Goal: Task Accomplishment & Management: Use online tool/utility

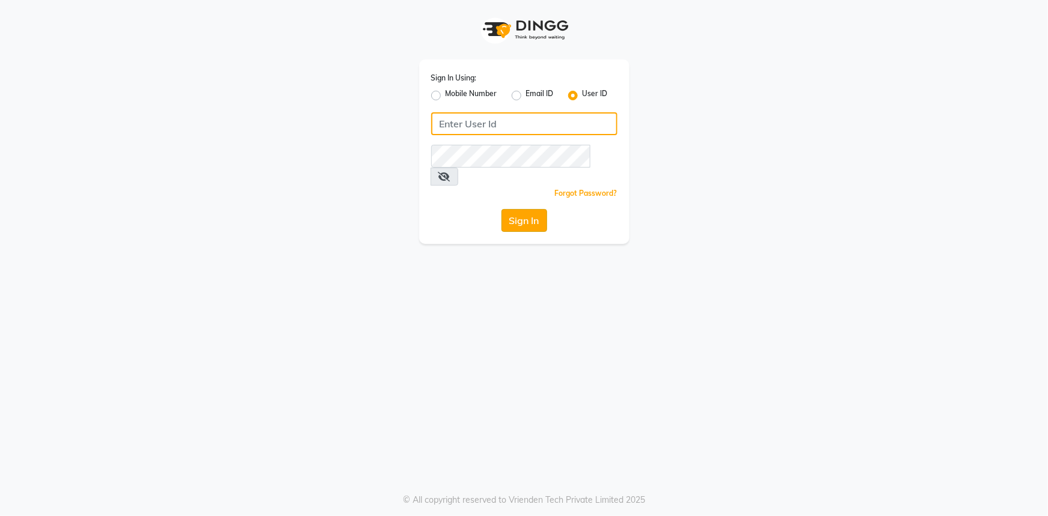
type input "e2296-01"
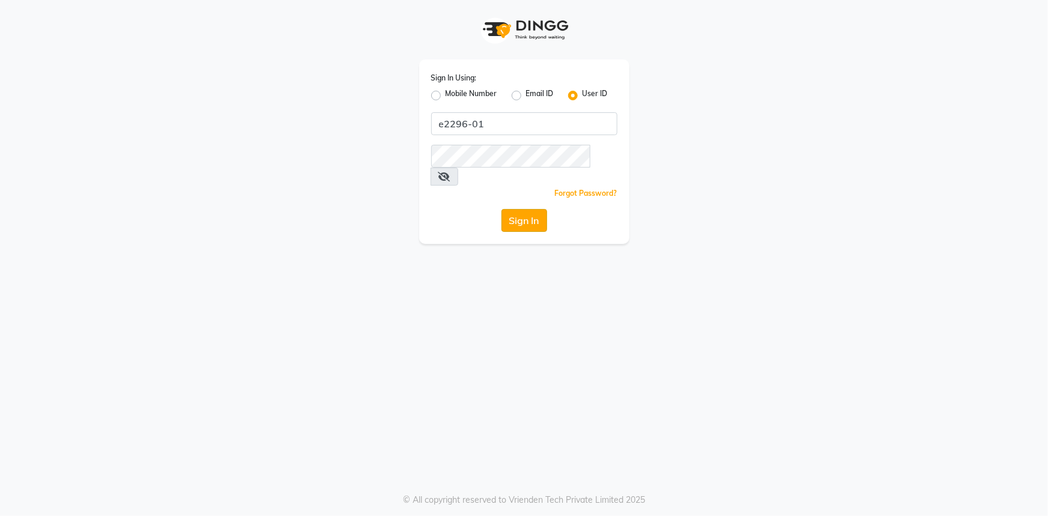
click at [536, 209] on button "Sign In" at bounding box center [524, 220] width 46 height 23
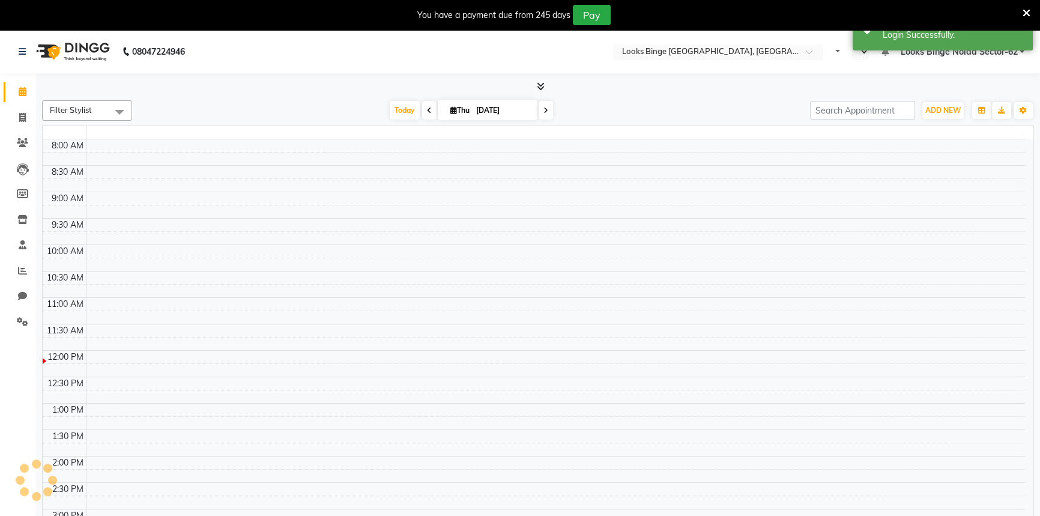
select select "en"
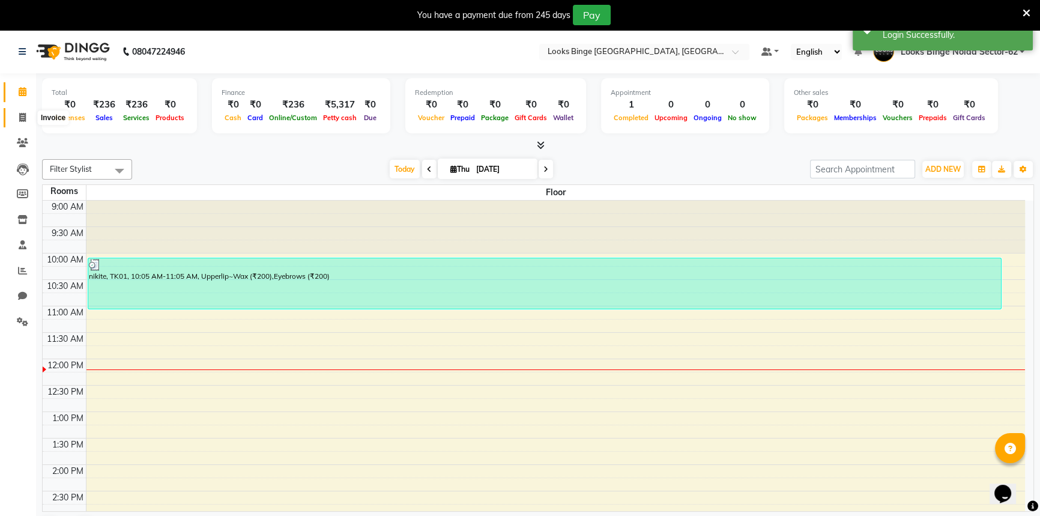
click at [22, 113] on icon at bounding box center [22, 117] width 7 height 9
select select "service"
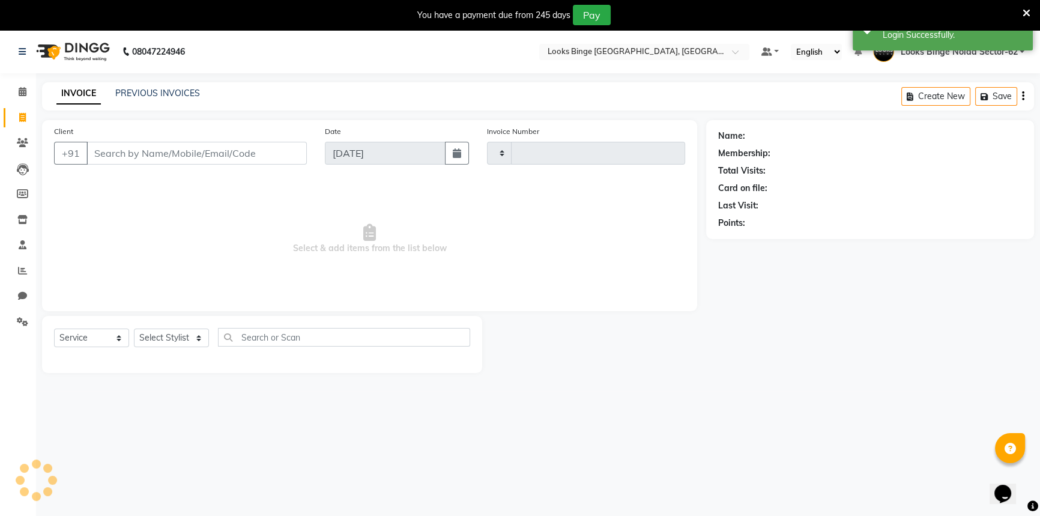
type input "1808"
select select "5378"
click at [157, 342] on select "Select Stylist ANJALI [PERSON_NAME] [PERSON_NAME] Counter_Sales Kasim Looks Bin…" at bounding box center [174, 337] width 80 height 19
select select "41627"
click at [134, 328] on select "Select Stylist ANJALI [PERSON_NAME] [PERSON_NAME] Counter_Sales Kasim Looks Bin…" at bounding box center [174, 337] width 80 height 19
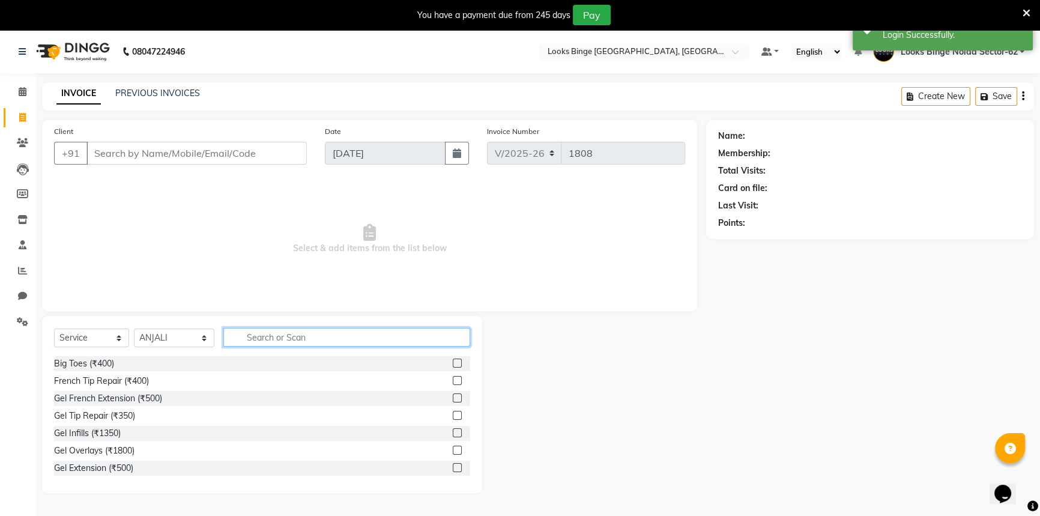
click at [294, 342] on input "text" at bounding box center [346, 337] width 247 height 19
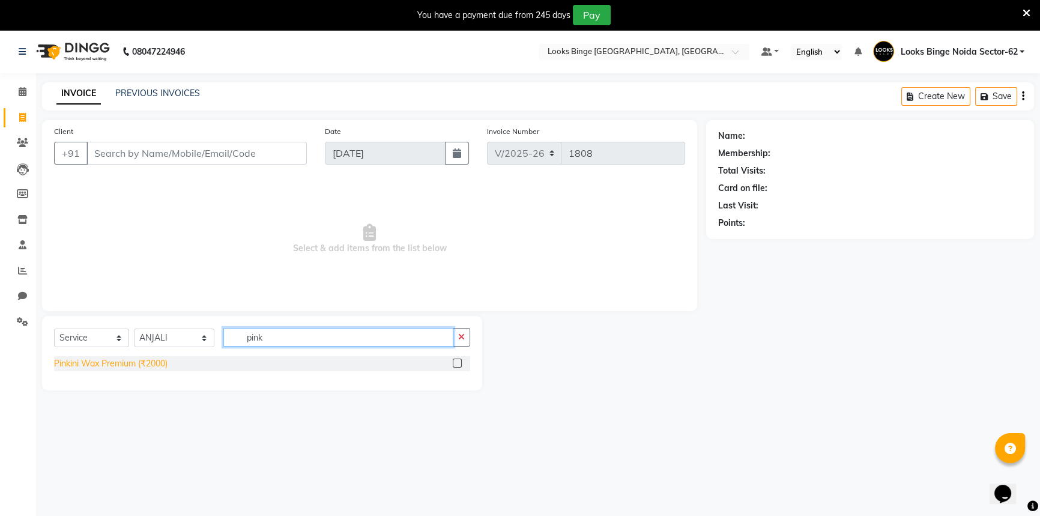
type input "pink"
click at [73, 364] on div "Pinkini Wax Premium (₹2000)" at bounding box center [110, 363] width 113 height 13
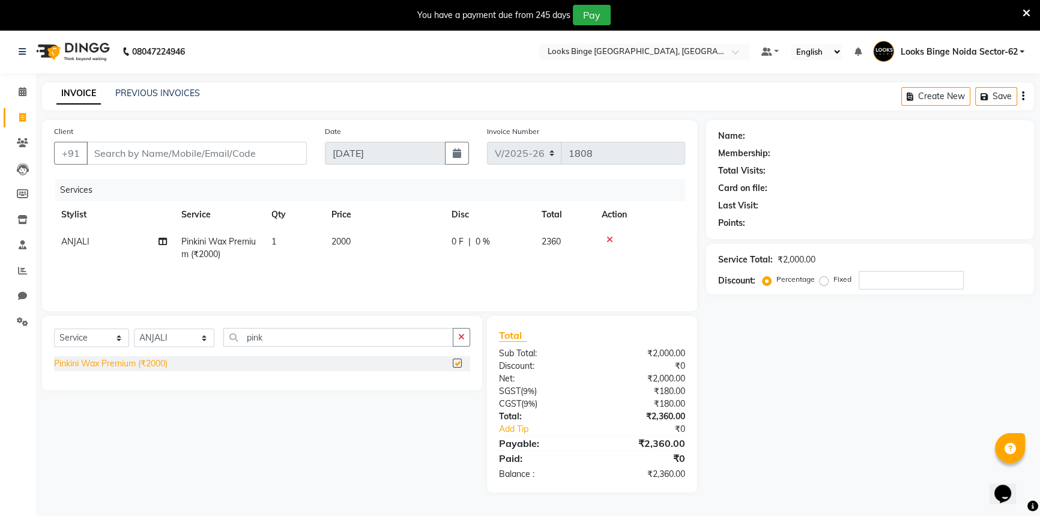
checkbox input "false"
click at [414, 246] on td "2000" at bounding box center [384, 248] width 120 height 40
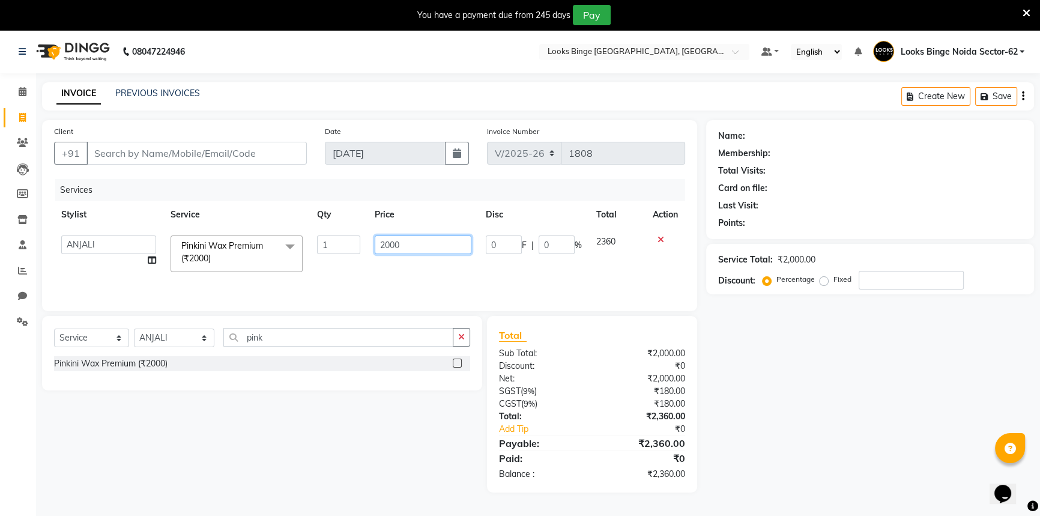
drag, startPoint x: 425, startPoint y: 243, endPoint x: 112, endPoint y: 207, distance: 315.5
click at [112, 207] on table "Stylist Service Qty Price Disc Total Action ANJALI Annu [PERSON_NAME] [PERSON_N…" at bounding box center [369, 240] width 631 height 78
type input "2500"
click at [470, 264] on tr "ANJALI Annu [PERSON_NAME] [PERSON_NAME] Counter_Sales Kasim Looks Binge Noida S…" at bounding box center [369, 253] width 631 height 51
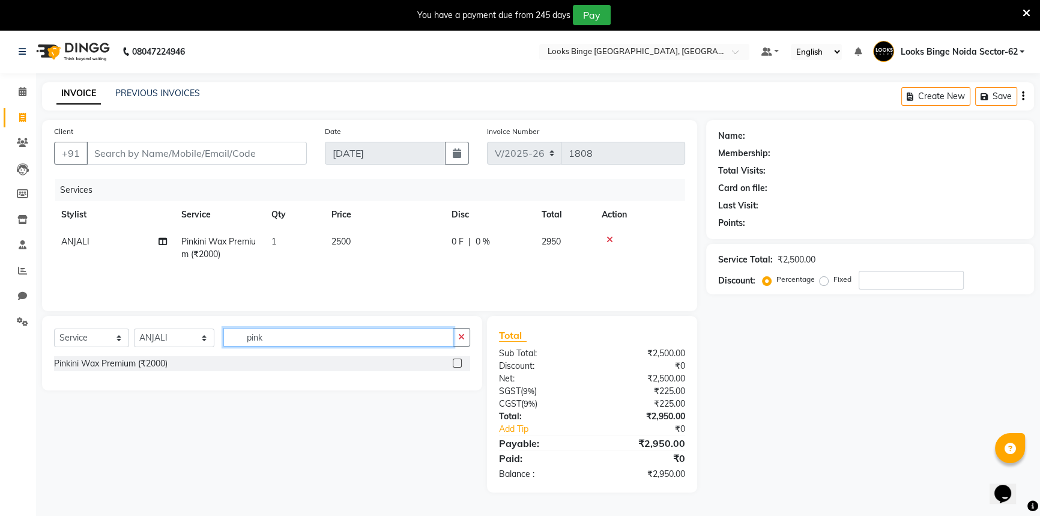
drag, startPoint x: 280, startPoint y: 337, endPoint x: 174, endPoint y: 322, distance: 106.7
click at [174, 322] on div "Select Service Product Membership Package Voucher Prepaid Gift Card Select Styl…" at bounding box center [262, 353] width 440 height 74
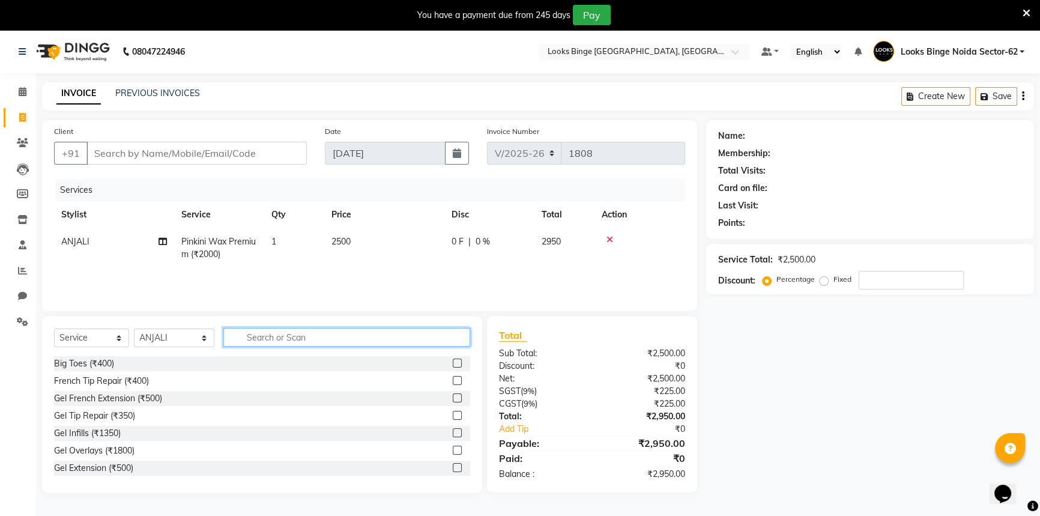
click at [313, 336] on input "text" at bounding box center [346, 337] width 247 height 19
type input "arms"
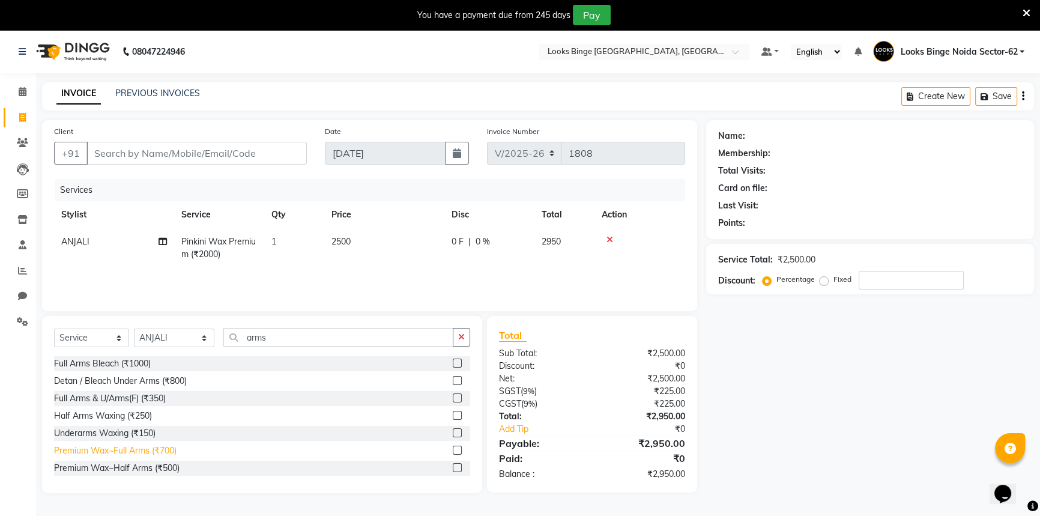
click at [105, 452] on div "Premium Wax~Full Arms (₹700)" at bounding box center [115, 450] width 122 height 13
checkbox input "false"
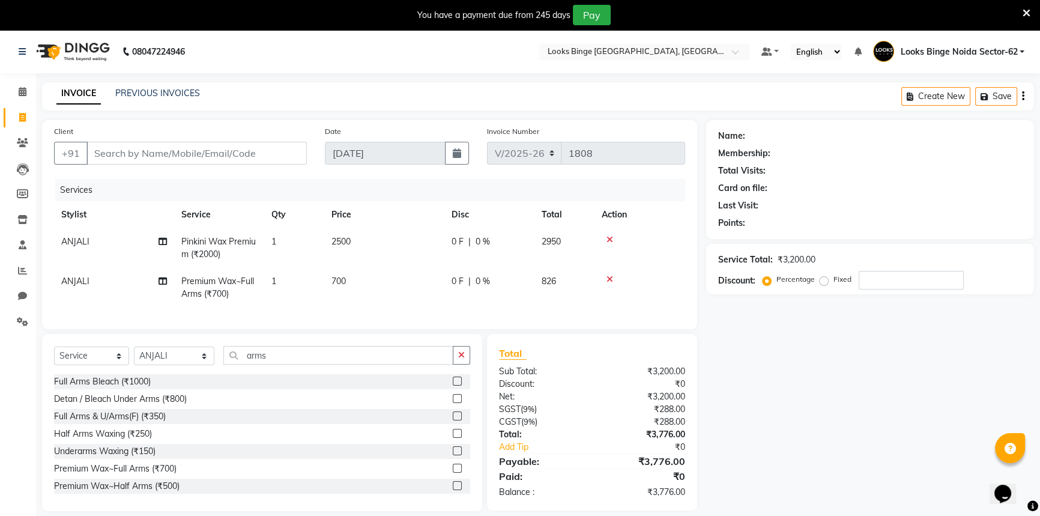
click at [384, 280] on td "700" at bounding box center [384, 288] width 120 height 40
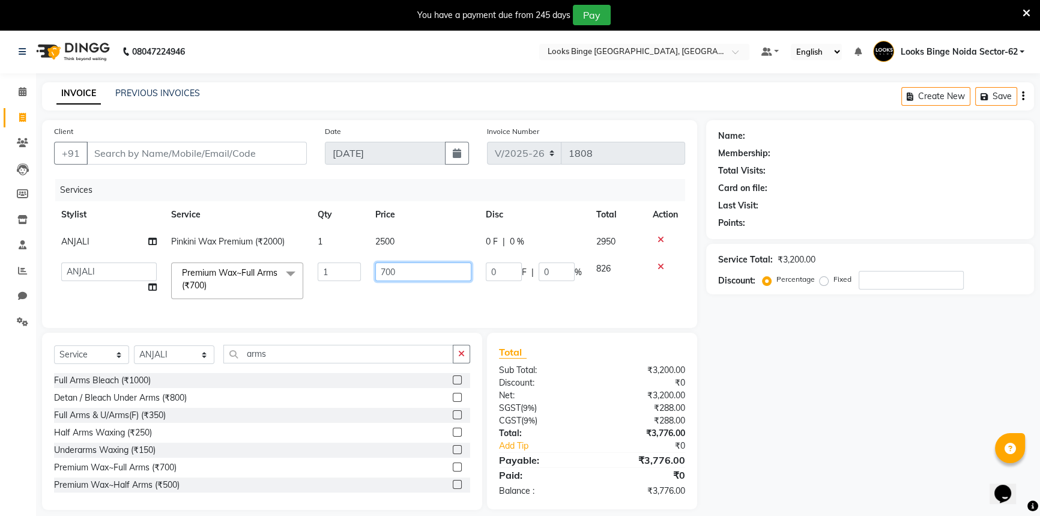
drag, startPoint x: 403, startPoint y: 273, endPoint x: 226, endPoint y: 265, distance: 176.7
click at [226, 265] on tr "ANJALI Annu [PERSON_NAME] [PERSON_NAME] Counter_Sales Kasim Looks Binge Noida S…" at bounding box center [369, 280] width 631 height 51
type input "800"
click at [367, 288] on tr "ANJALI Annu [PERSON_NAME] [PERSON_NAME] Counter_Sales Kasim Looks Binge Noida S…" at bounding box center [369, 280] width 631 height 51
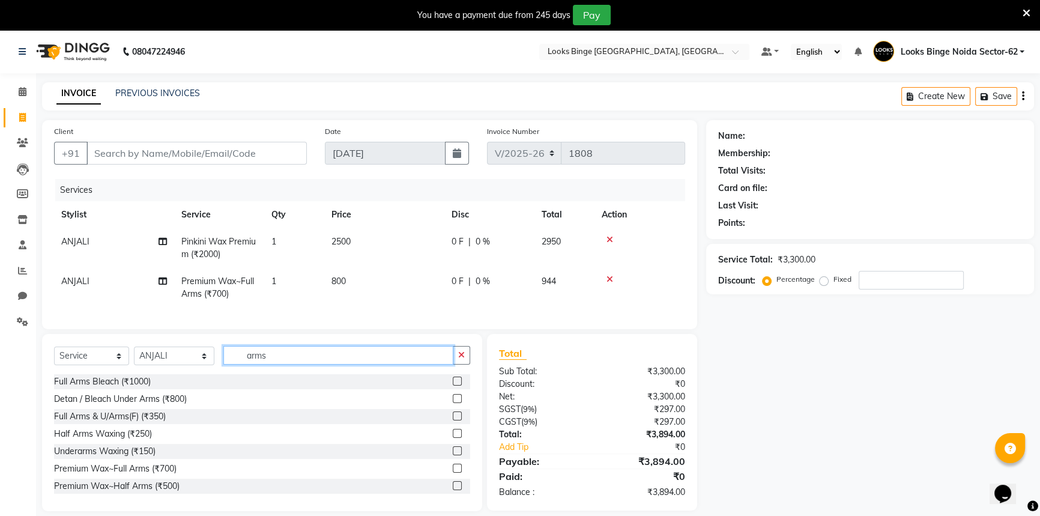
click at [268, 359] on input "arms" at bounding box center [338, 355] width 230 height 19
type input "a"
type input "legs"
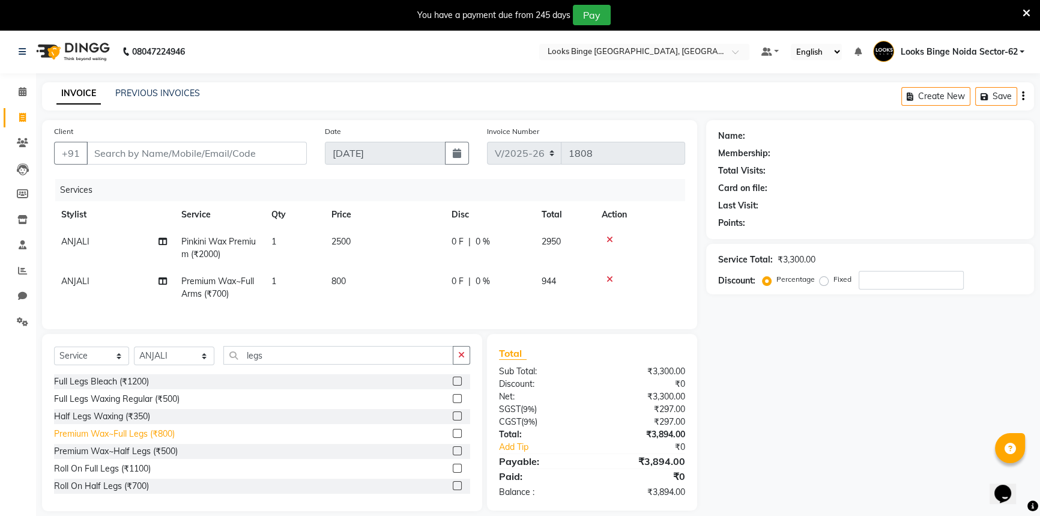
click at [113, 440] on div "Premium Wax~Full Legs (₹800)" at bounding box center [114, 434] width 121 height 13
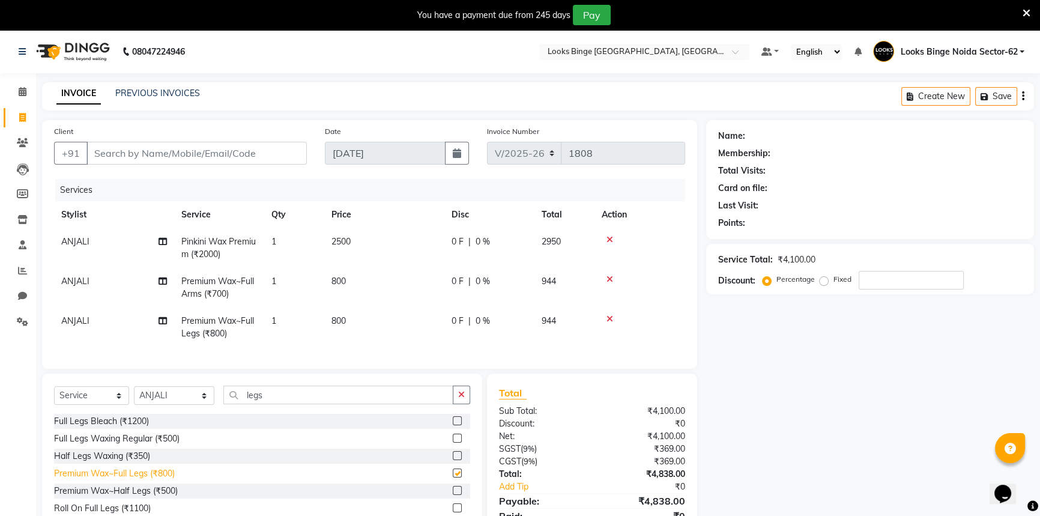
checkbox input "false"
click at [380, 318] on td "800" at bounding box center [384, 327] width 120 height 40
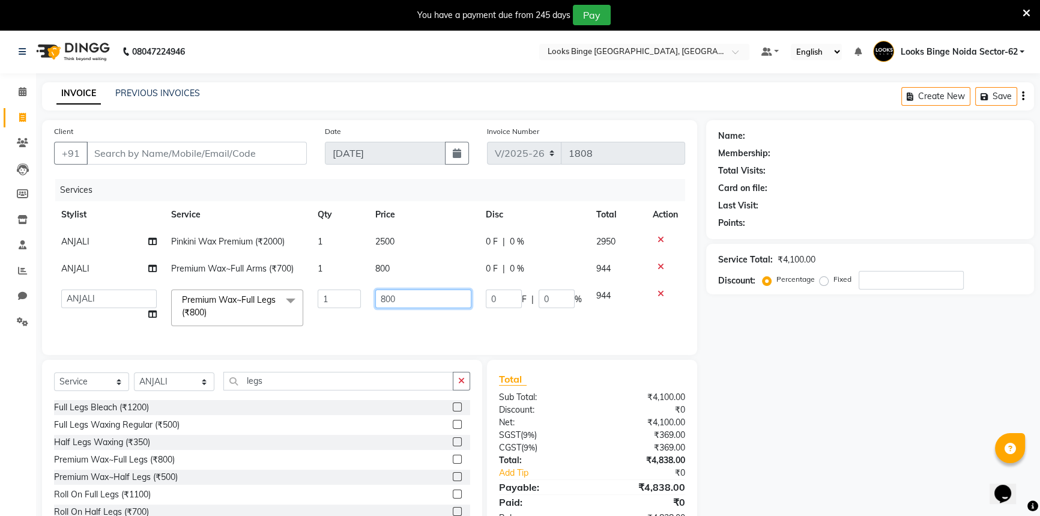
drag, startPoint x: 422, startPoint y: 303, endPoint x: 321, endPoint y: 289, distance: 101.8
click at [321, 289] on tr "ANJALI Annu [PERSON_NAME] [PERSON_NAME] Counter_Sales Kasim Looks Binge Noida S…" at bounding box center [369, 307] width 631 height 51
type input "900"
click at [419, 335] on div "Services Stylist Service Qty Price Disc Total Action ANJALI Pinkini Wax Premium…" at bounding box center [369, 261] width 631 height 164
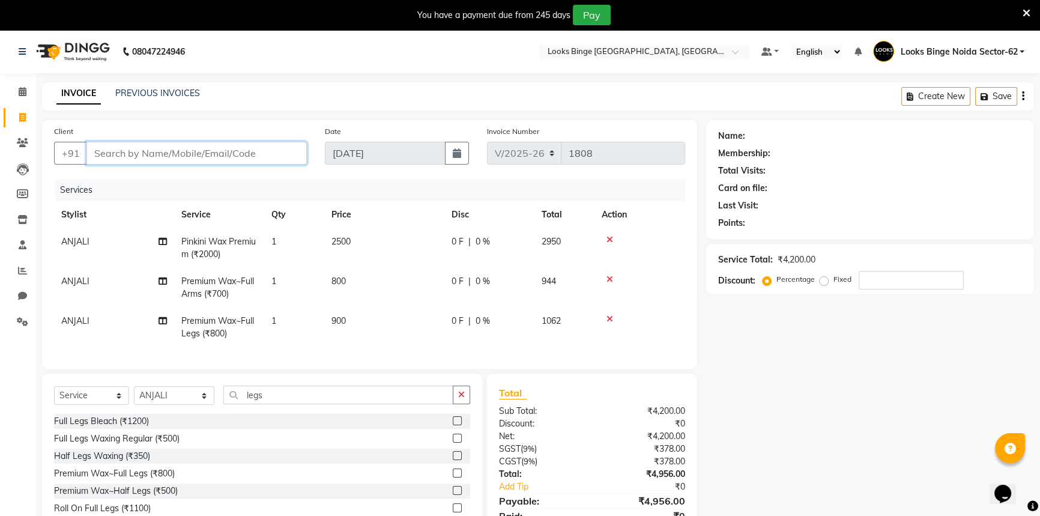
drag, startPoint x: 136, startPoint y: 157, endPoint x: 156, endPoint y: 163, distance: 20.7
click at [136, 157] on input "Client" at bounding box center [196, 153] width 220 height 23
type input "9"
type input "0"
type input "9315949958"
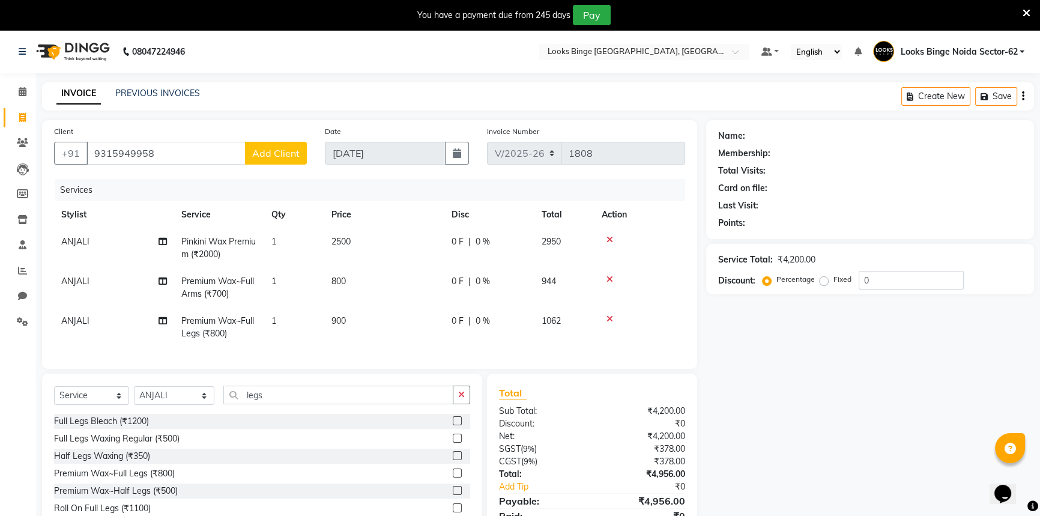
click at [259, 155] on span "Add Client" at bounding box center [275, 153] width 47 height 12
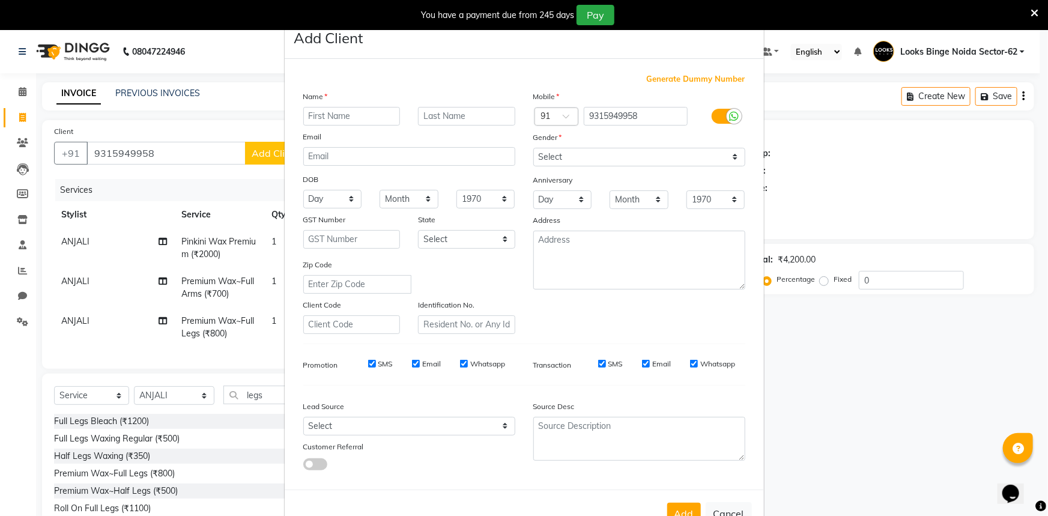
click at [355, 117] on input "text" at bounding box center [351, 116] width 97 height 19
type input "meanshi"
click at [551, 164] on select "Select [DEMOGRAPHIC_DATA] [DEMOGRAPHIC_DATA] Other Prefer Not To Say" at bounding box center [639, 157] width 212 height 19
select select "[DEMOGRAPHIC_DATA]"
click at [533, 148] on select "Select [DEMOGRAPHIC_DATA] [DEMOGRAPHIC_DATA] Other Prefer Not To Say" at bounding box center [639, 157] width 212 height 19
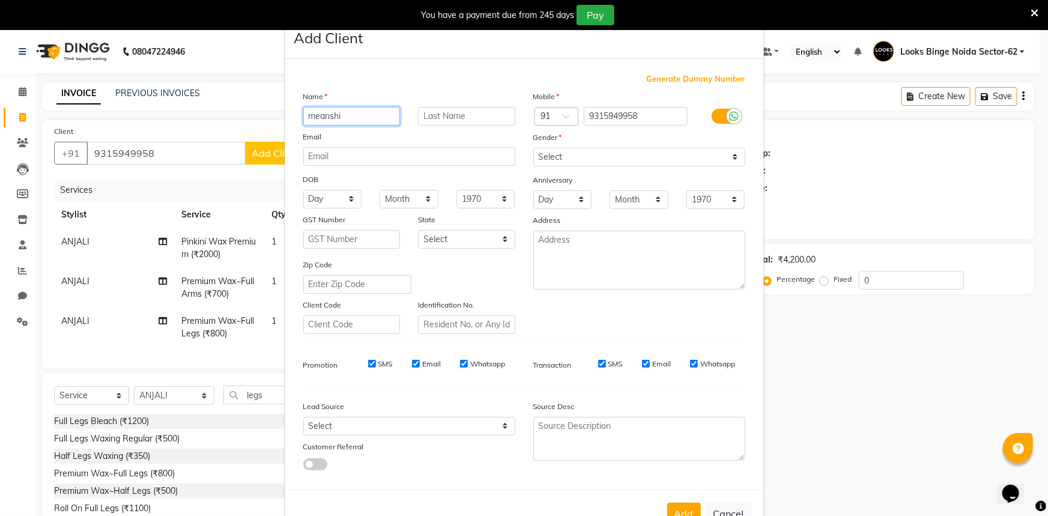
click at [352, 119] on input "meanshi" at bounding box center [351, 116] width 97 height 19
type input "[PERSON_NAME]"
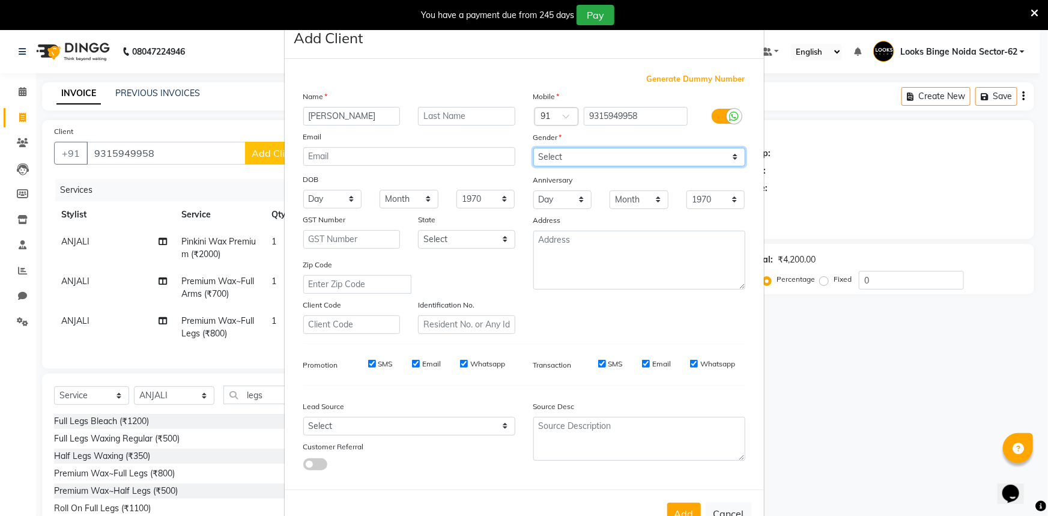
click at [564, 160] on select "Select [DEMOGRAPHIC_DATA] [DEMOGRAPHIC_DATA] Other Prefer Not To Say" at bounding box center [639, 157] width 212 height 19
click at [533, 148] on select "Select [DEMOGRAPHIC_DATA] [DEMOGRAPHIC_DATA] Other Prefer Not To Say" at bounding box center [639, 157] width 212 height 19
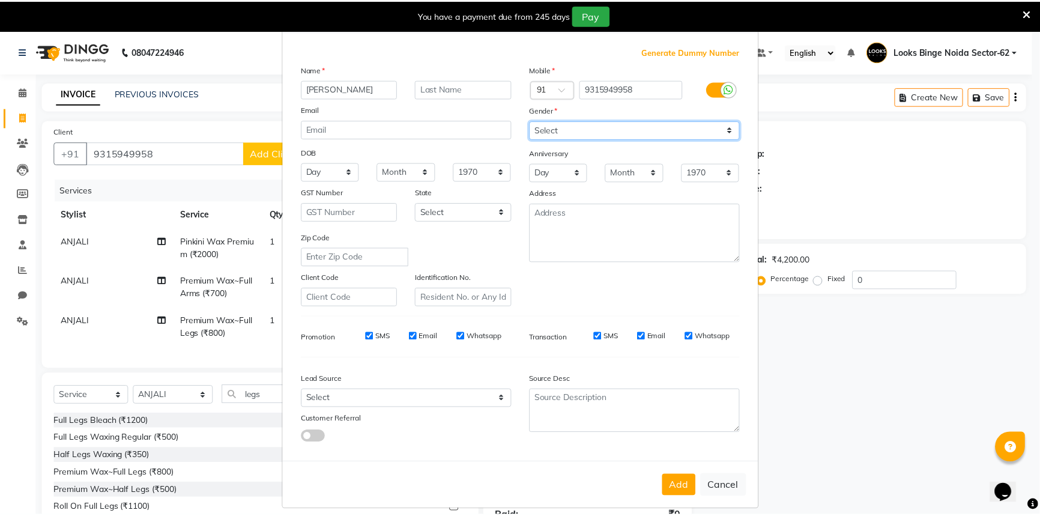
scroll to position [42, 0]
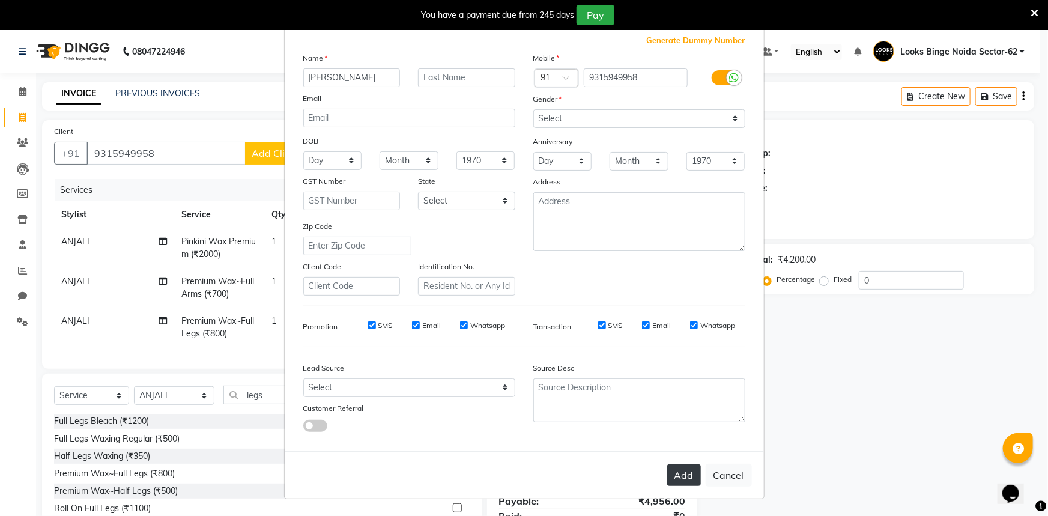
click at [683, 480] on button "Add" at bounding box center [684, 475] width 34 height 22
select select
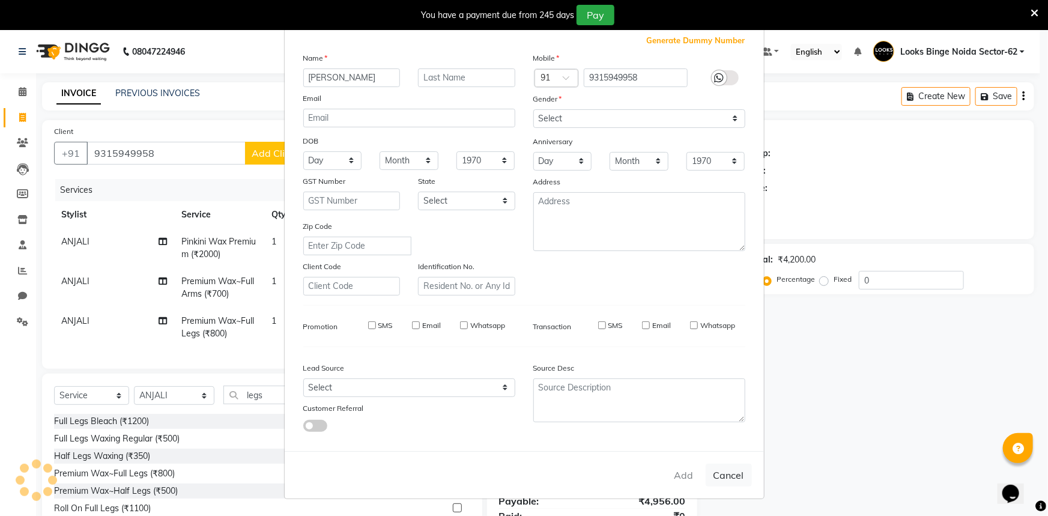
select select
checkbox input "false"
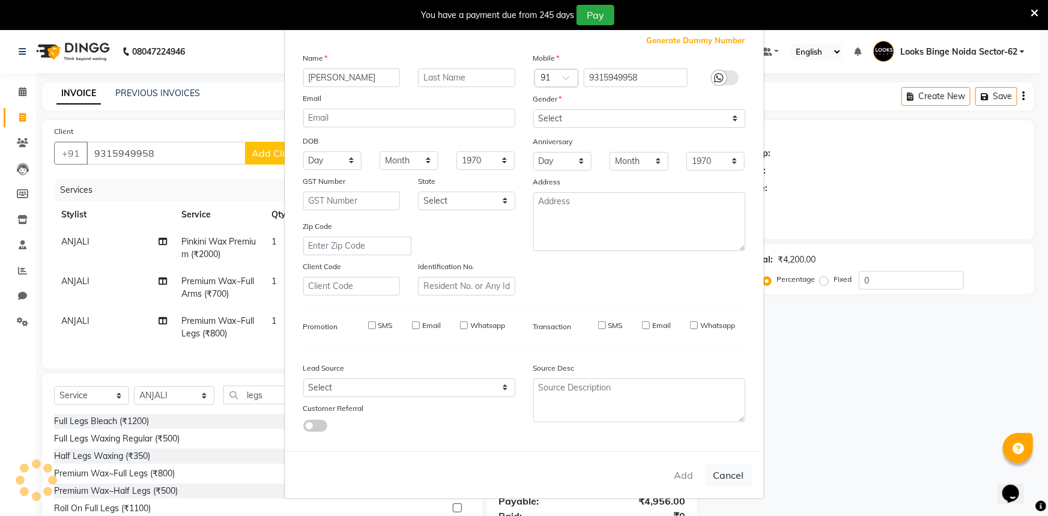
checkbox input "false"
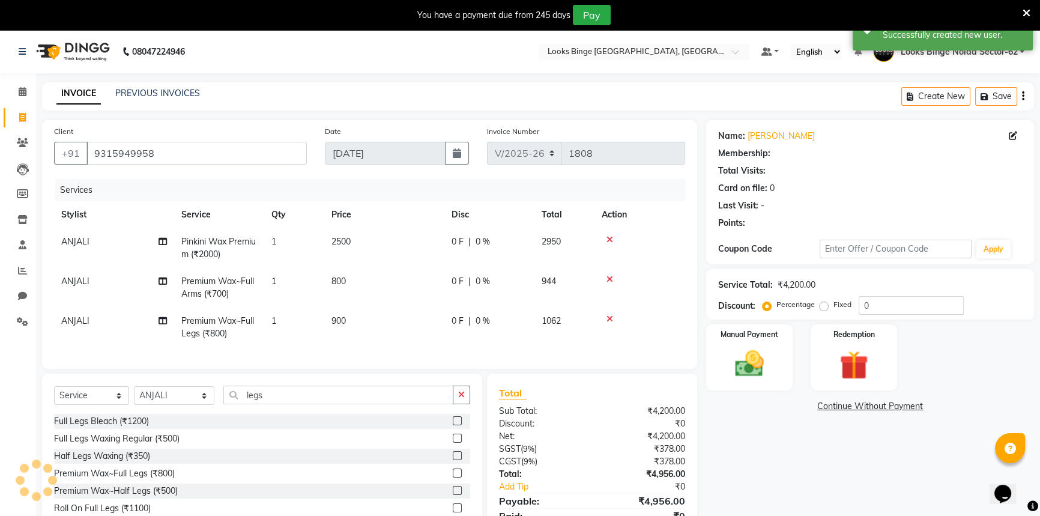
select select "1: Object"
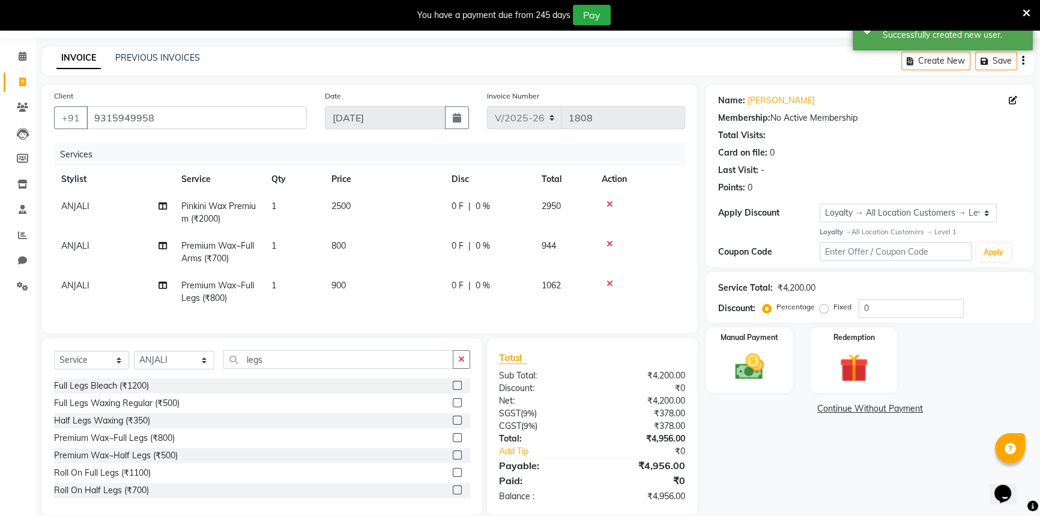
scroll to position [54, 0]
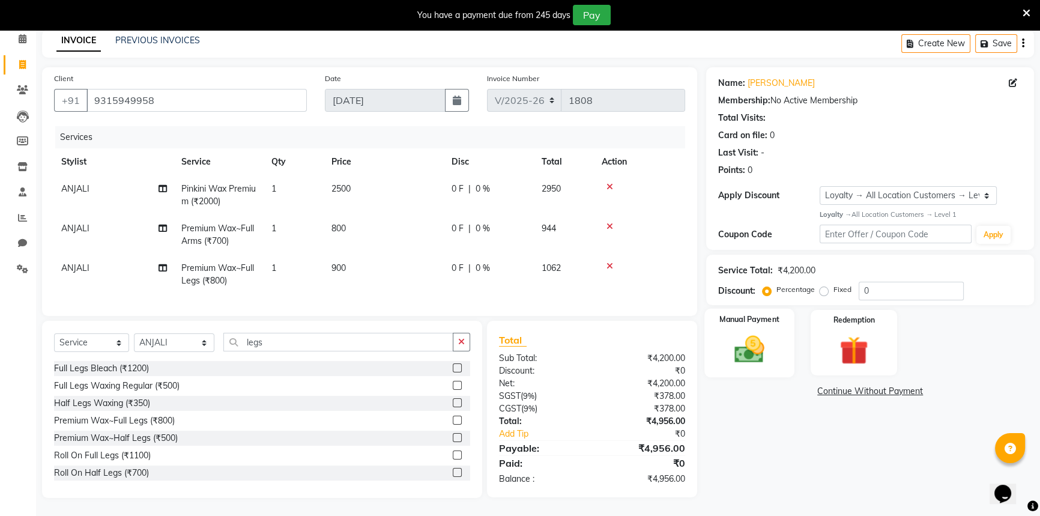
click at [749, 352] on img at bounding box center [749, 349] width 49 height 34
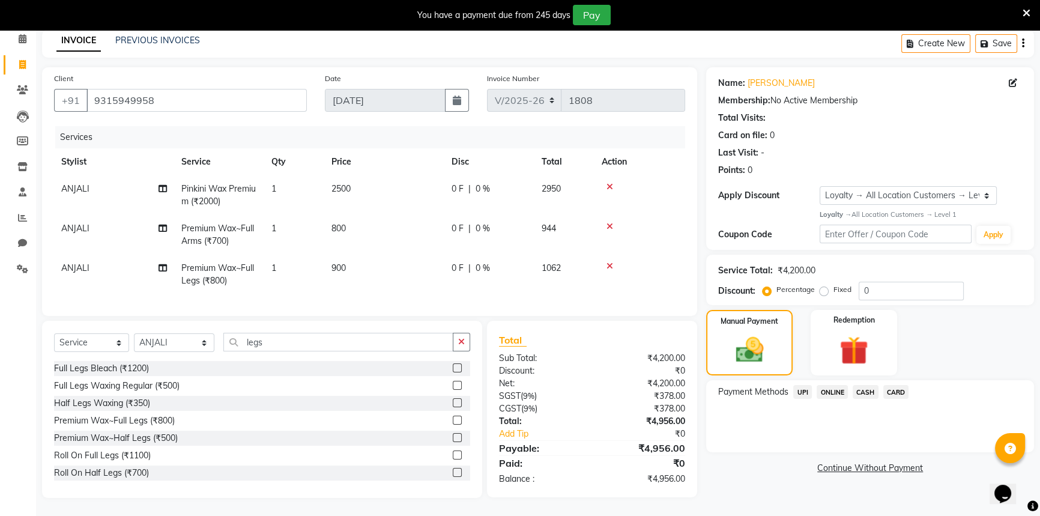
click at [807, 393] on span "UPI" at bounding box center [802, 392] width 19 height 14
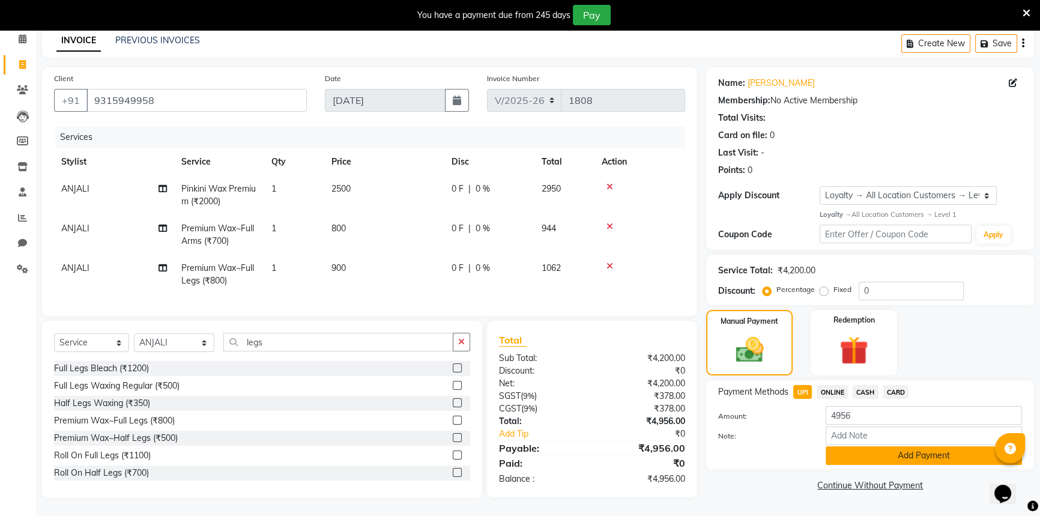
click at [903, 455] on button "Add Payment" at bounding box center [924, 455] width 196 height 19
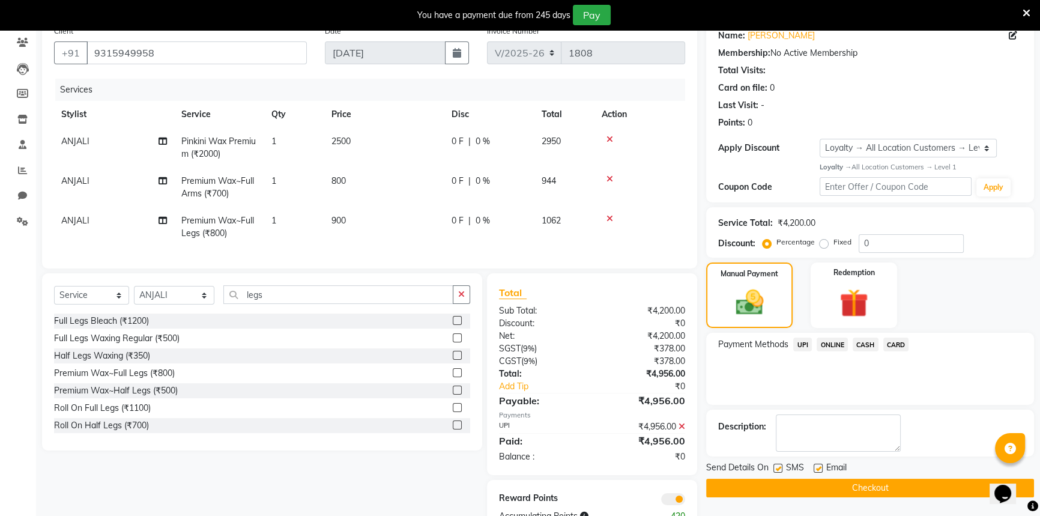
scroll to position [145, 0]
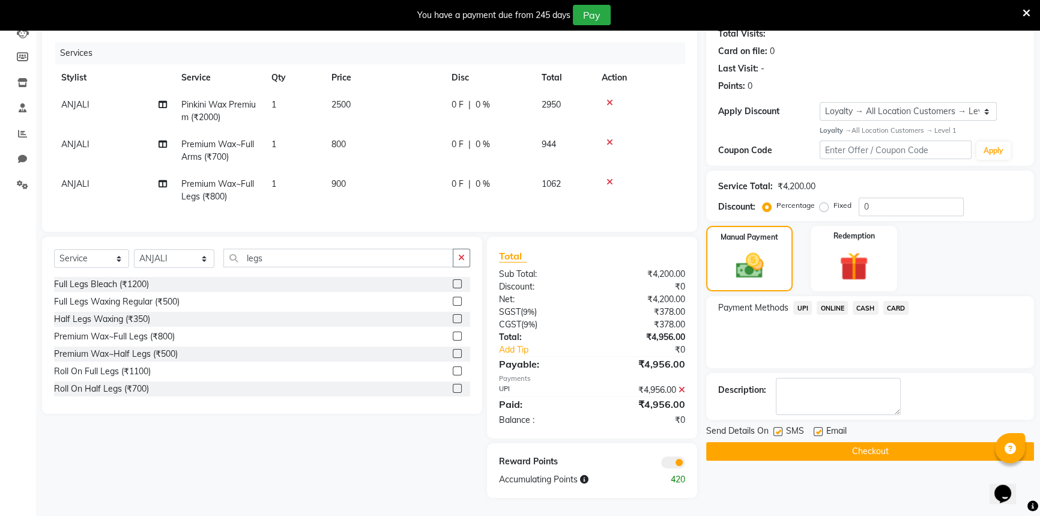
click at [880, 447] on button "Checkout" at bounding box center [870, 451] width 328 height 19
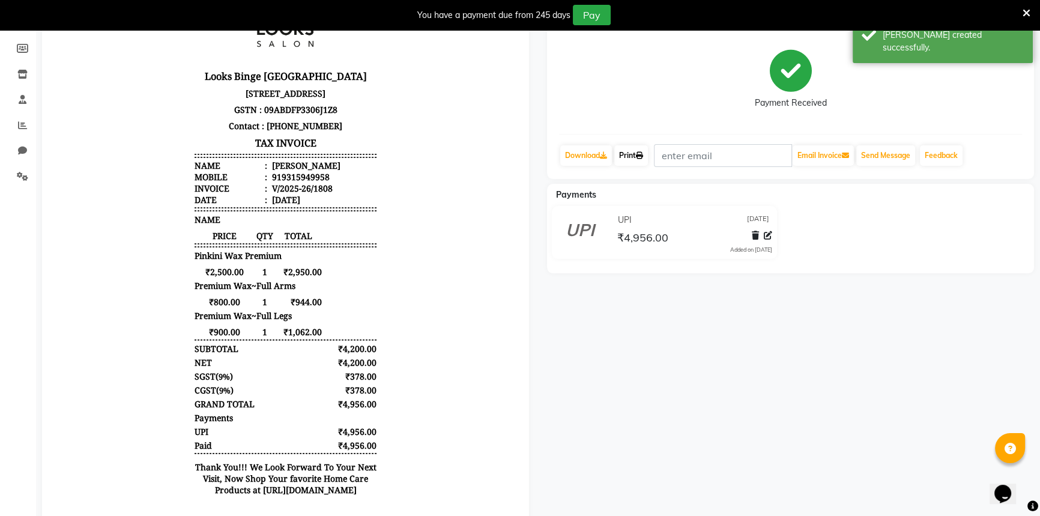
click at [625, 147] on link "Print" at bounding box center [631, 155] width 34 height 20
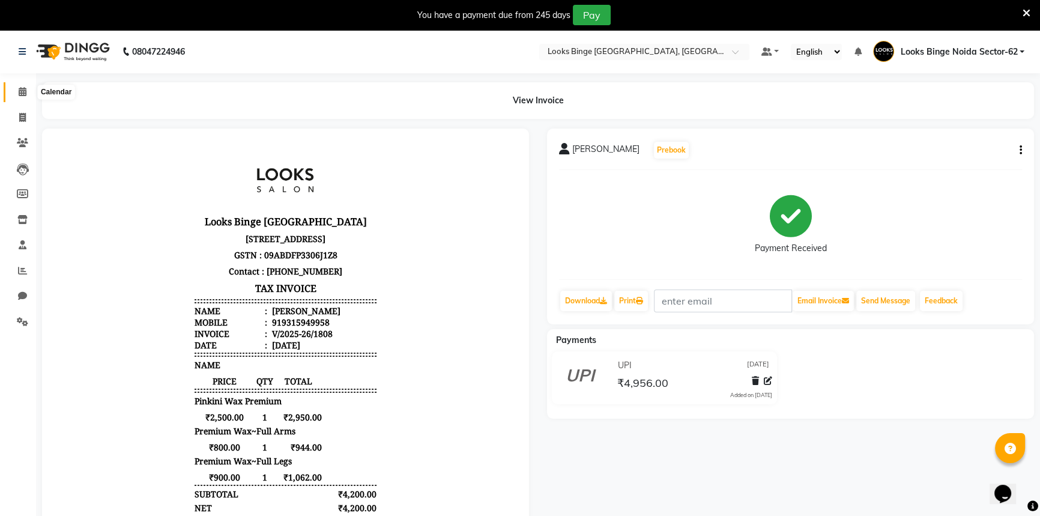
click at [21, 94] on icon at bounding box center [23, 91] width 8 height 9
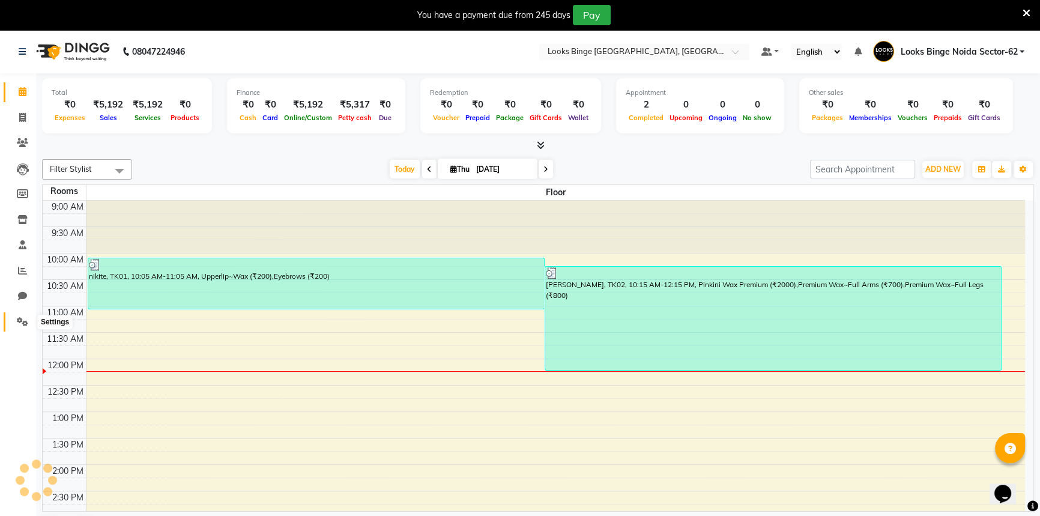
click at [22, 327] on span at bounding box center [22, 322] width 21 height 14
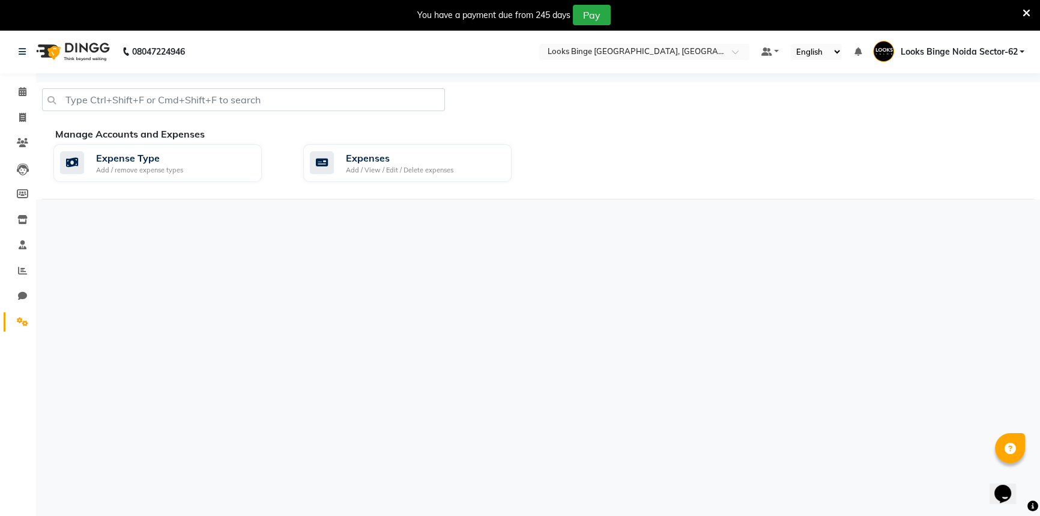
click at [432, 183] on div "Expense Type Add / remove expense types Expenses Add / View / Edit / Delete exp…" at bounding box center [543, 165] width 999 height 43
click at [432, 172] on div "Add / View / Edit / Delete expenses" at bounding box center [399, 170] width 107 height 10
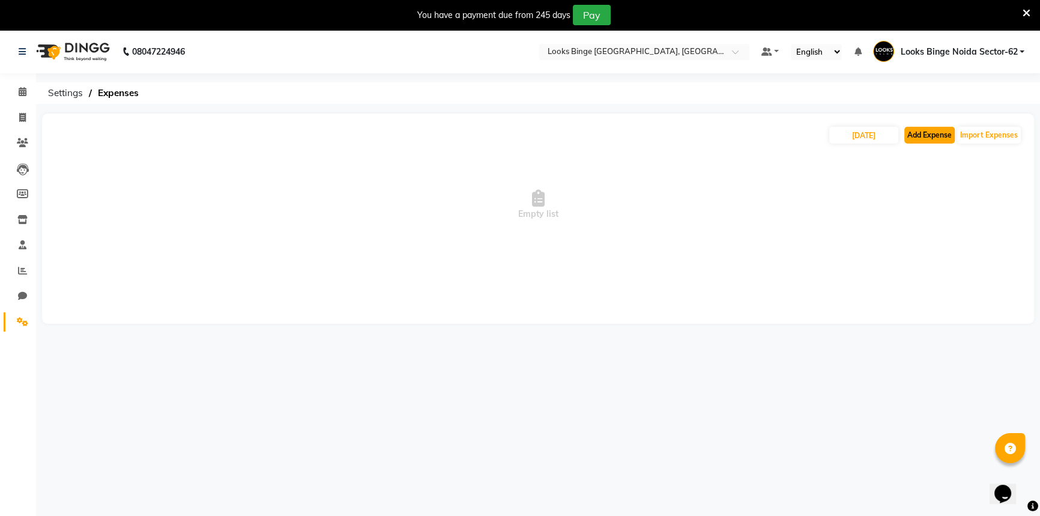
click at [937, 138] on button "Add Expense" at bounding box center [929, 135] width 50 height 17
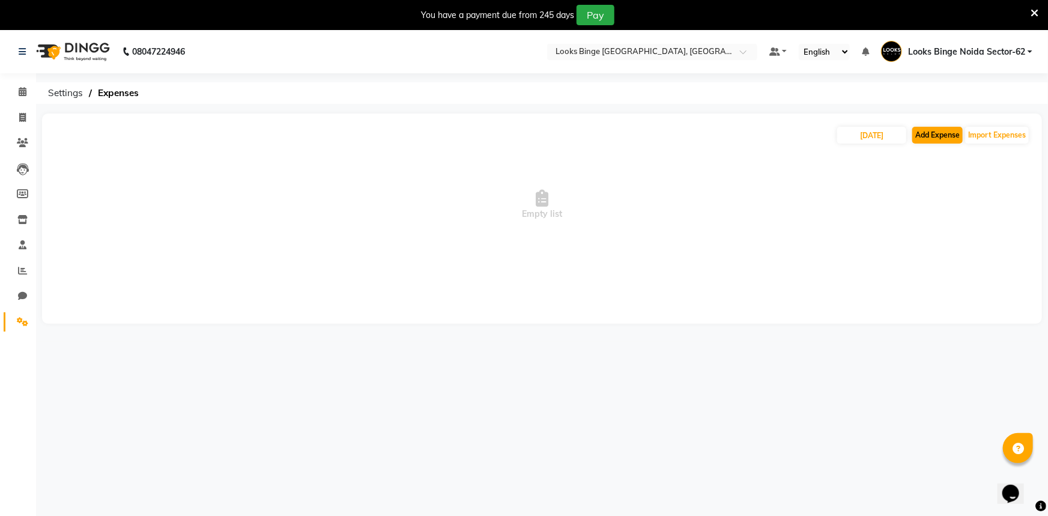
select select "1"
select select "4305"
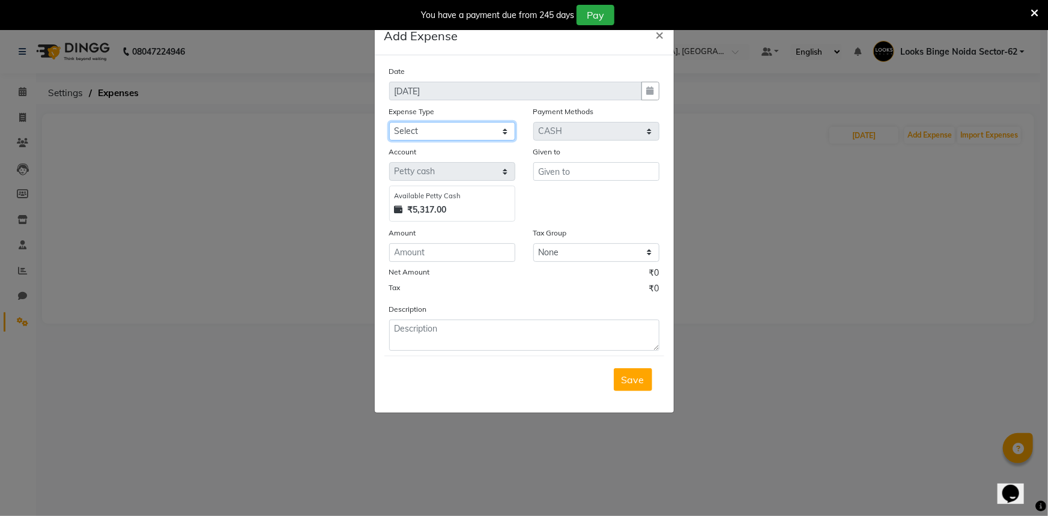
click at [441, 134] on select "Select Bank Deposit Blinkit Cash Handover CLIENT Client ordered food Client Ref…" at bounding box center [452, 131] width 126 height 19
select select "24076"
click at [389, 122] on select "Select Bank Deposit Blinkit Cash Handover CLIENT Client ordered food Client Ref…" at bounding box center [452, 131] width 126 height 19
click at [590, 177] on input "text" at bounding box center [596, 171] width 126 height 19
type input "SALON"
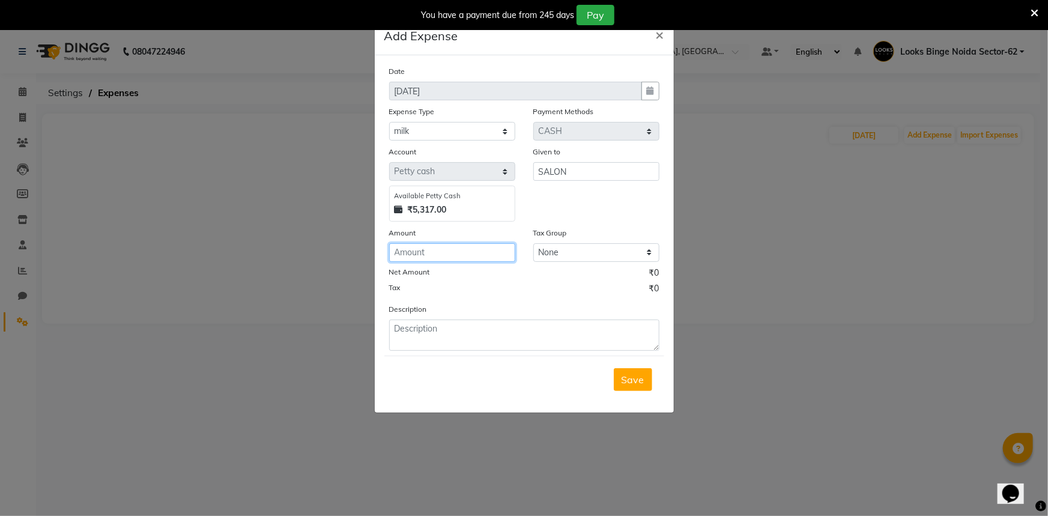
click at [443, 252] on input "number" at bounding box center [452, 252] width 126 height 19
type input "70"
click at [414, 328] on textarea at bounding box center [524, 334] width 270 height 31
type textarea "MILK"
click at [631, 375] on span "Save" at bounding box center [633, 380] width 23 height 12
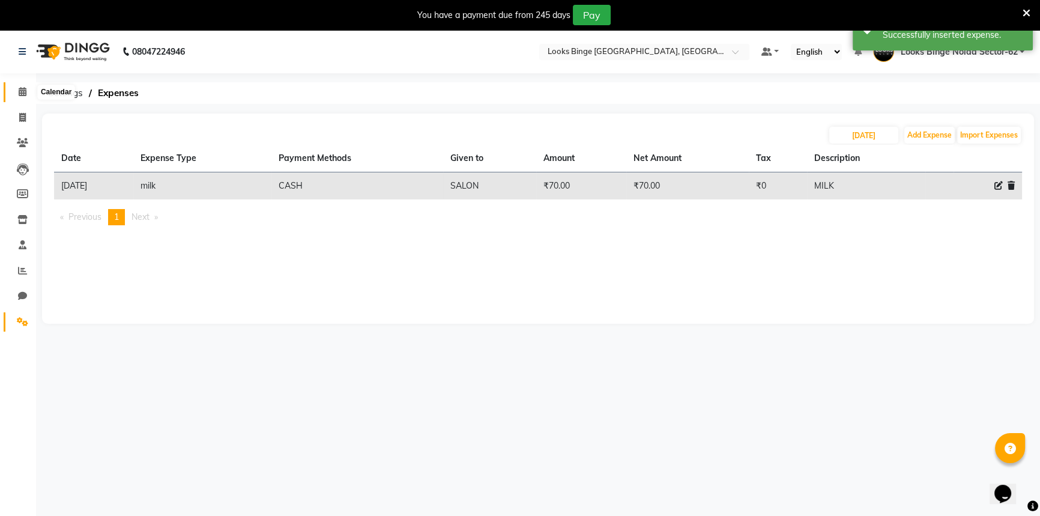
click at [23, 89] on icon at bounding box center [23, 91] width 8 height 9
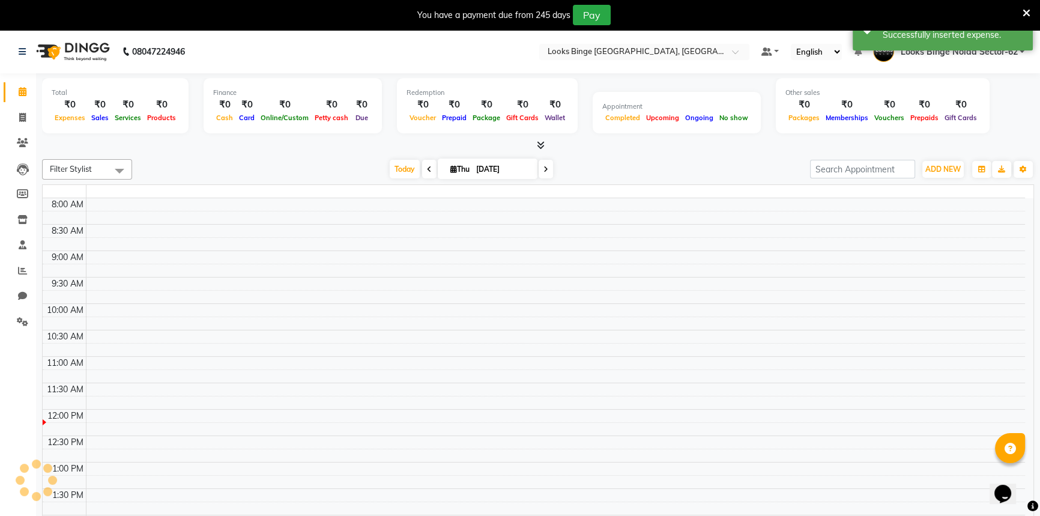
scroll to position [158, 0]
